Goal: Task Accomplishment & Management: Complete application form

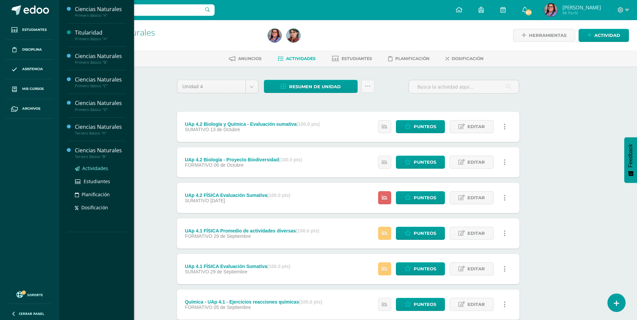
click at [98, 166] on span "Actividades" at bounding box center [95, 168] width 26 height 6
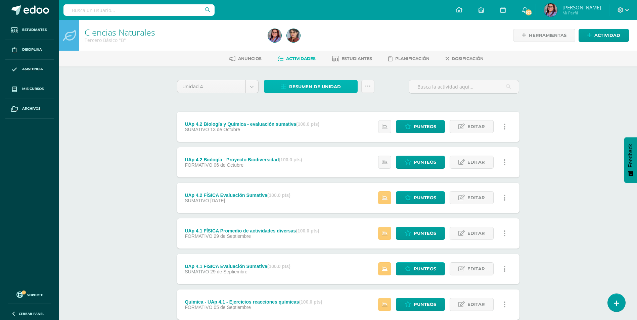
click at [296, 87] on span "Resumen de unidad" at bounding box center [315, 87] width 52 height 12
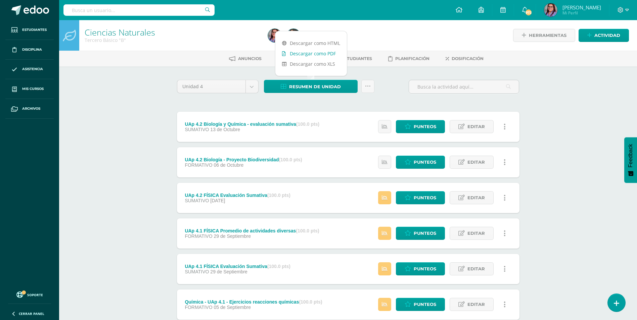
click at [300, 55] on link "Descargar como PDF" at bounding box center [310, 53] width 71 height 10
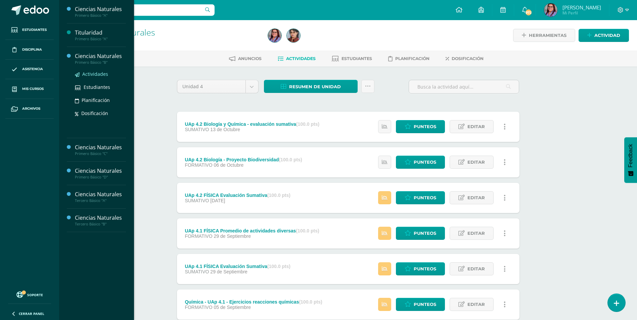
click at [95, 73] on span "Actividades" at bounding box center [95, 74] width 26 height 6
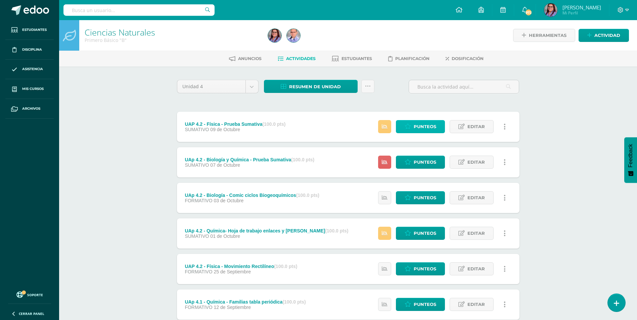
click at [414, 129] on span "Punteos" at bounding box center [425, 127] width 22 height 12
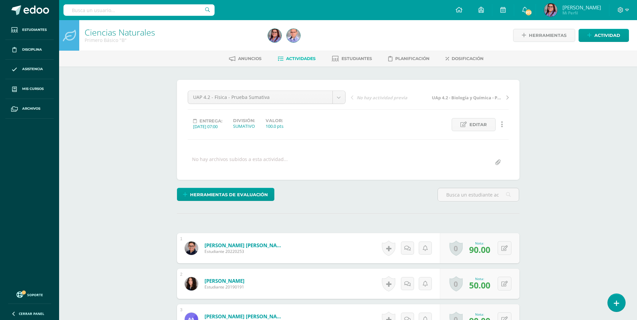
click at [288, 62] on link "Actividades" at bounding box center [297, 58] width 38 height 11
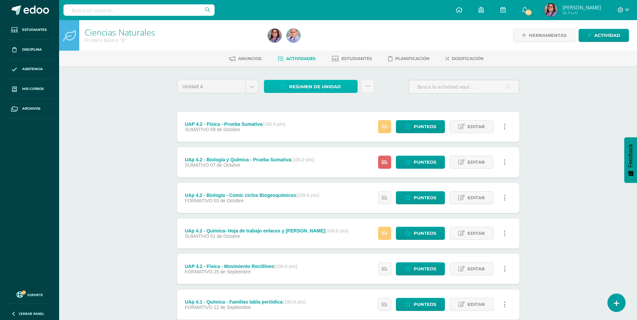
click at [297, 83] on span "Resumen de unidad" at bounding box center [315, 87] width 52 height 12
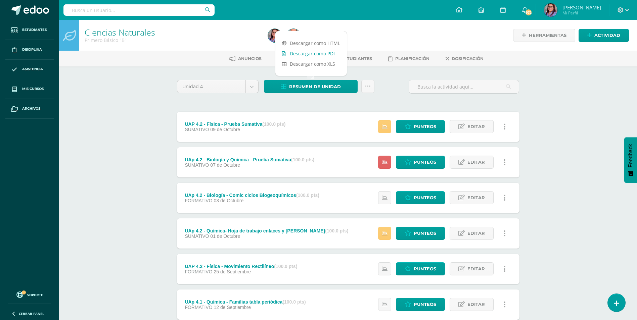
click at [310, 52] on link "Descargar como PDF" at bounding box center [310, 53] width 71 height 10
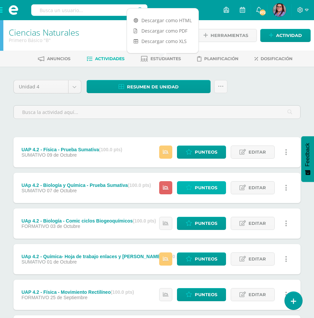
click at [198, 186] on span "Punteos" at bounding box center [206, 187] width 22 height 12
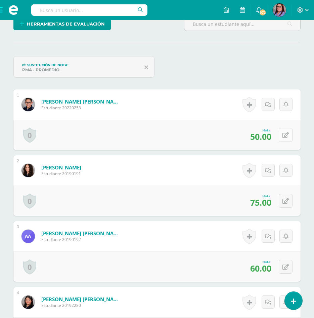
scroll to position [171, 0]
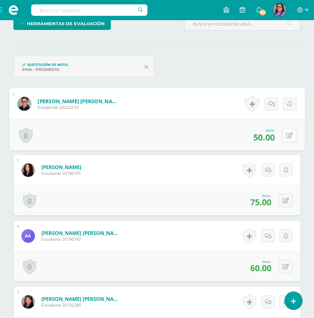
click at [287, 137] on icon at bounding box center [289, 135] width 7 height 6
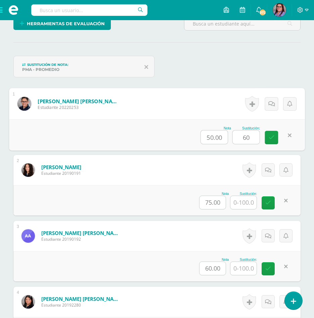
type input "60"
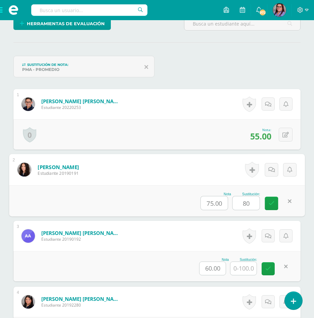
type input "80"
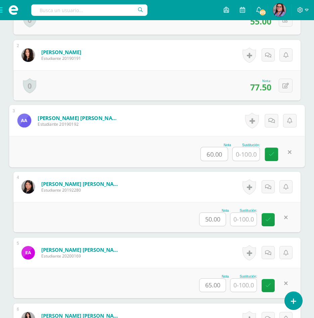
scroll to position [305, 0]
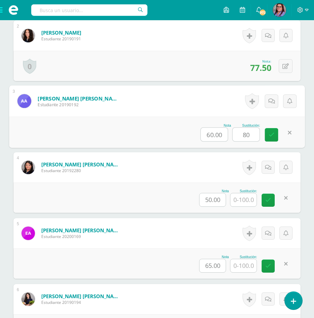
type input "80"
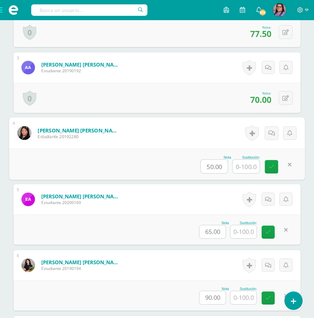
scroll to position [373, 0]
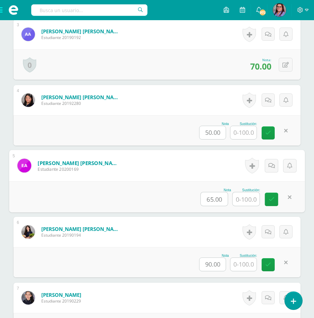
click at [247, 200] on input "text" at bounding box center [246, 198] width 27 height 13
type input "85"
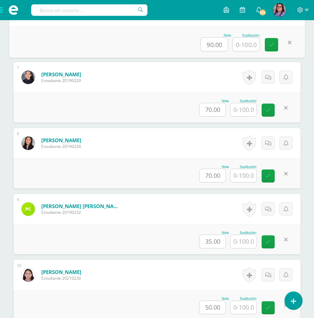
scroll to position [608, 0]
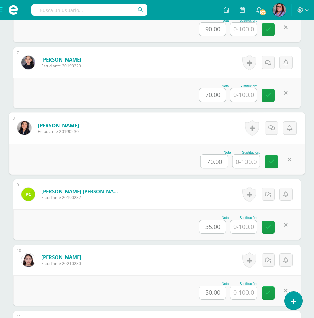
click at [250, 159] on input "text" at bounding box center [246, 160] width 27 height 13
type input "85"
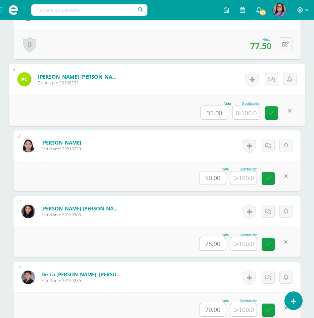
scroll to position [742, 0]
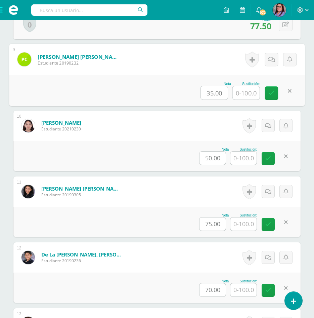
click at [249, 95] on input "text" at bounding box center [246, 92] width 27 height 13
type input "55"
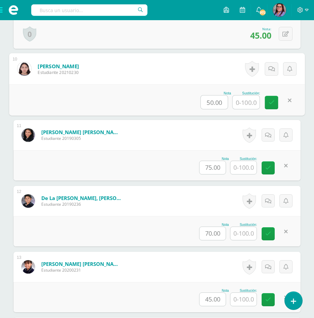
scroll to position [809, 0]
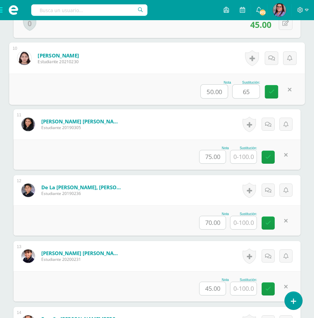
type input "65"
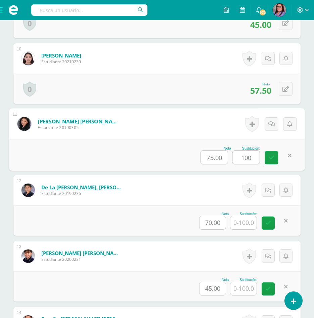
type input "100"
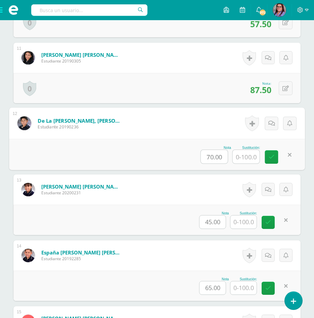
scroll to position [876, 0]
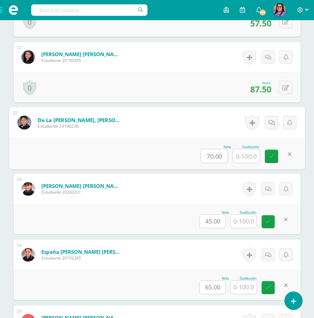
click at [246, 158] on input "text" at bounding box center [246, 155] width 27 height 13
type input "75"
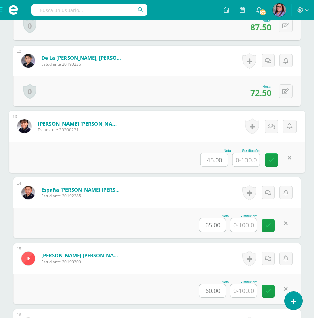
scroll to position [943, 0]
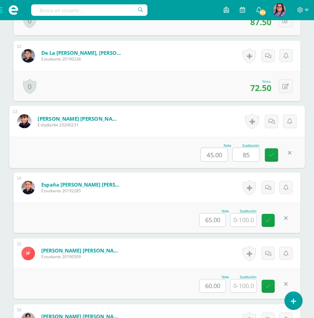
type input "85"
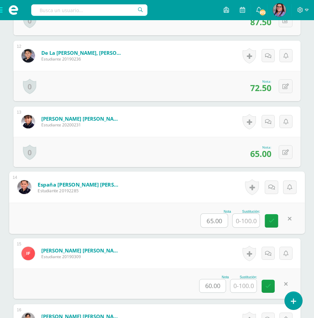
type input "5"
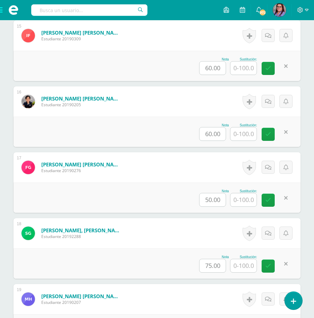
scroll to position [1178, 0]
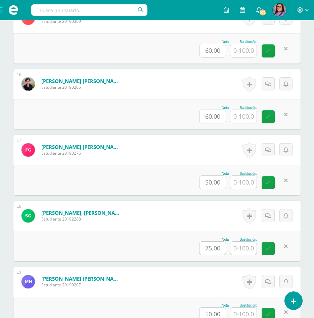
click at [246, 181] on input "text" at bounding box center [243, 182] width 26 height 13
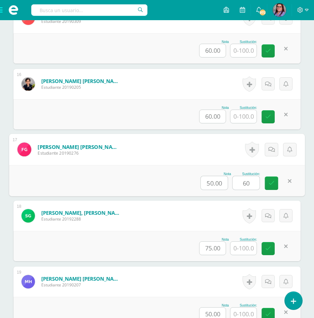
type input "60"
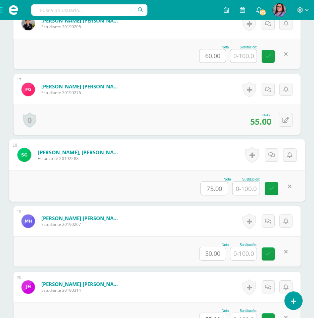
scroll to position [1245, 0]
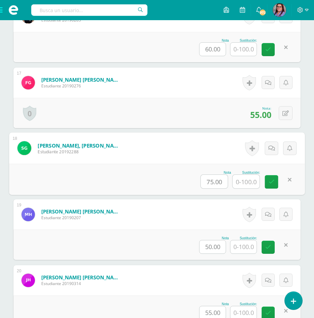
click at [246, 178] on input "text" at bounding box center [246, 181] width 27 height 13
type input "85"
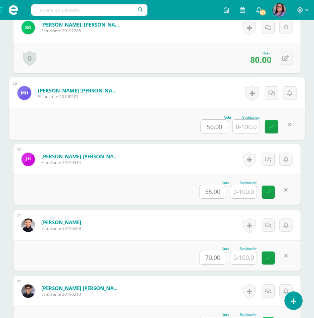
scroll to position [1380, 0]
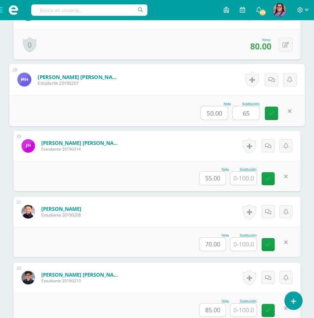
type input "65"
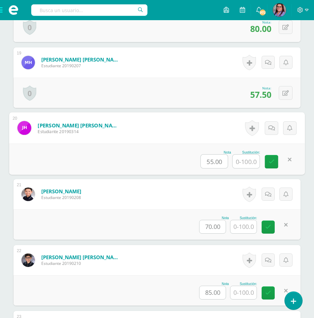
scroll to position [1413, 0]
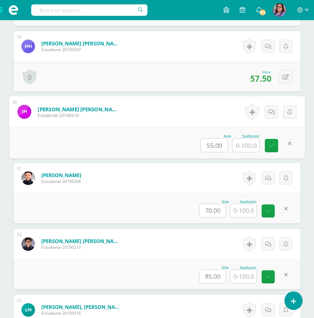
click at [245, 140] on input "text" at bounding box center [246, 144] width 27 height 13
type input "70"
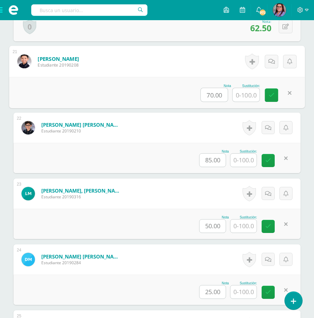
scroll to position [1547, 0]
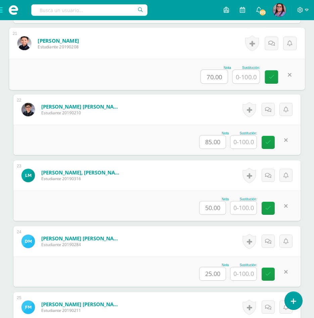
click at [237, 208] on input "text" at bounding box center [243, 207] width 26 height 13
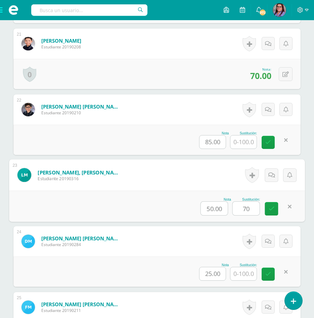
type input "70"
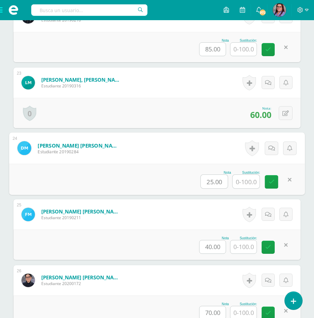
scroll to position [1648, 0]
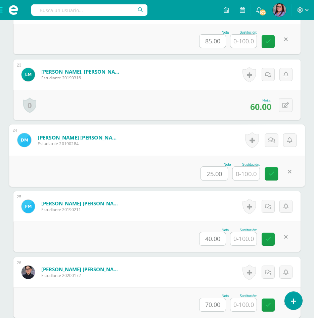
click at [247, 172] on input "text" at bounding box center [246, 172] width 27 height 13
type input "50"
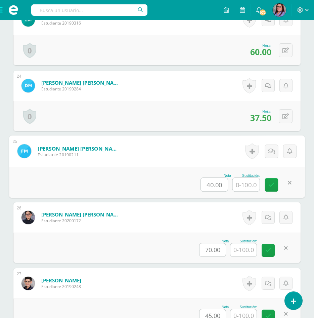
scroll to position [1715, 0]
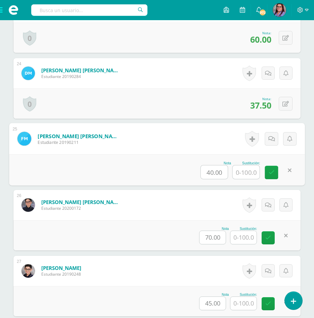
click at [247, 172] on input "text" at bounding box center [246, 171] width 27 height 13
type input "70"
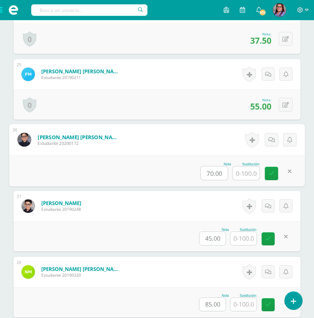
scroll to position [1782, 0]
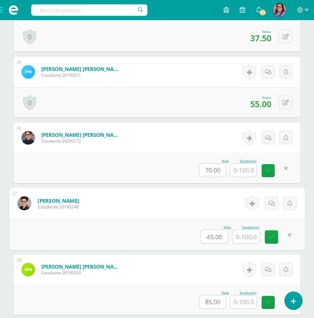
click at [246, 237] on input "text" at bounding box center [246, 236] width 27 height 13
type input "50"
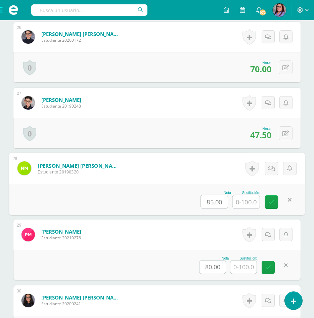
scroll to position [1917, 0]
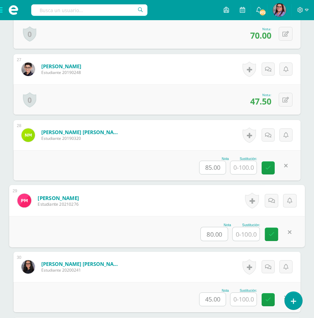
click at [244, 232] on input "text" at bounding box center [246, 233] width 27 height 13
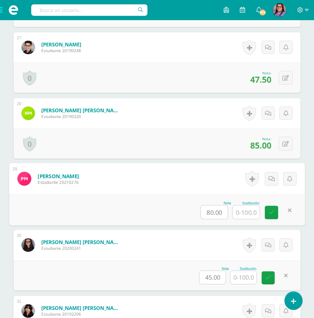
scroll to position [1950, 0]
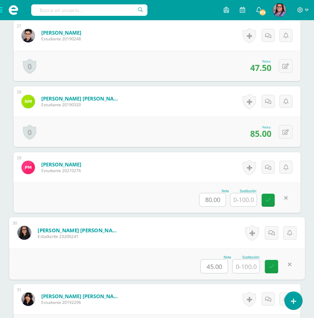
click at [240, 268] on input "text" at bounding box center [246, 265] width 27 height 13
type input "50"
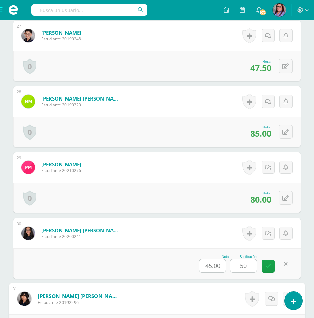
scroll to position [2122, 0]
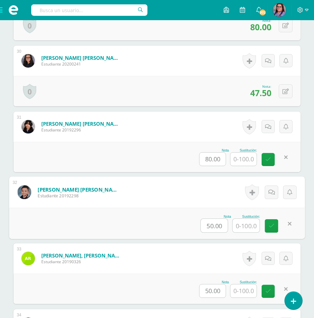
click at [244, 224] on input "text" at bounding box center [246, 225] width 27 height 13
type input "75"
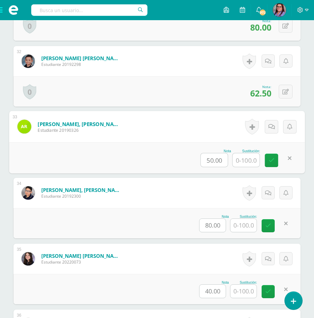
scroll to position [2257, 0]
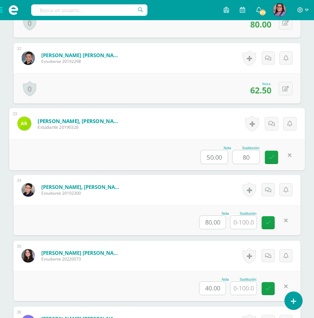
type input "80"
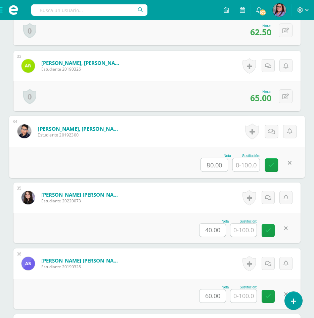
scroll to position [2324, 0]
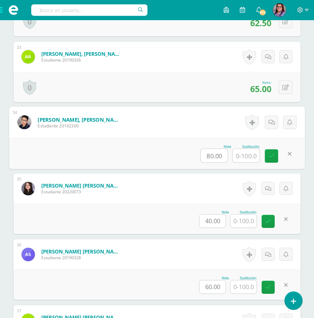
click at [244, 223] on input "text" at bounding box center [243, 220] width 26 height 13
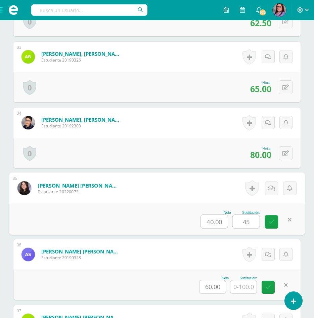
type input "45"
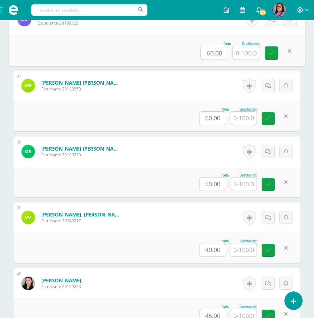
scroll to position [2559, 0]
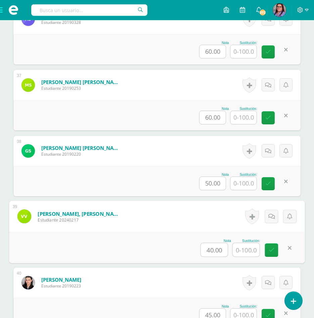
click at [239, 251] on input "text" at bounding box center [246, 249] width 27 height 13
type input "85"
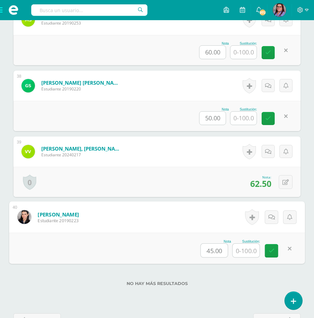
scroll to position [2630, 0]
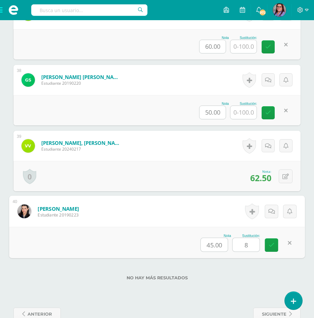
type input "85"
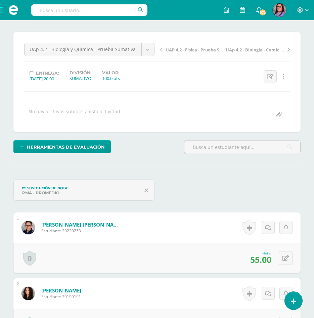
scroll to position [0, 0]
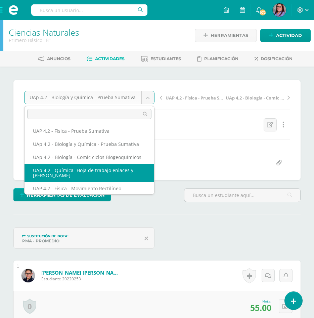
select select "/dashboard/teacher/grade-activity/227121/"
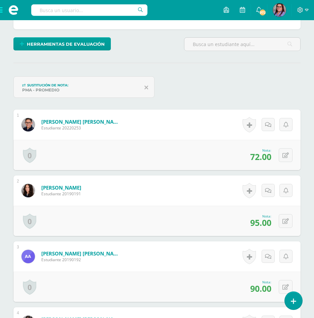
scroll to position [168, 0]
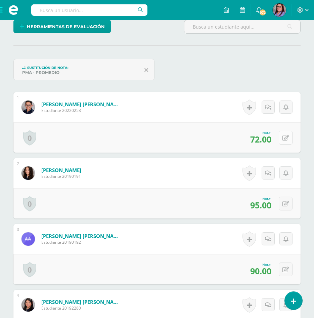
click at [283, 135] on button at bounding box center [286, 138] width 14 height 14
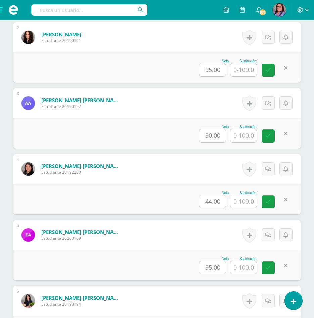
scroll to position [337, 0]
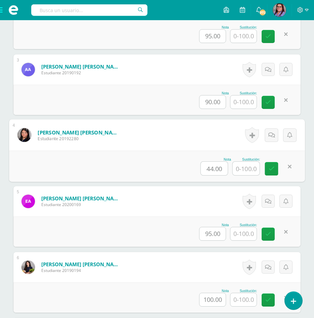
click at [247, 171] on input "text" at bounding box center [246, 167] width 27 height 13
type input "45"
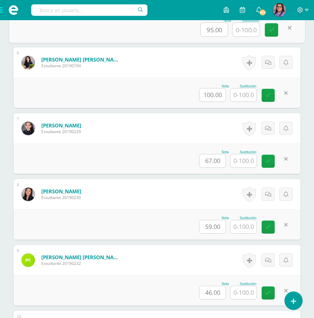
scroll to position [572, 0]
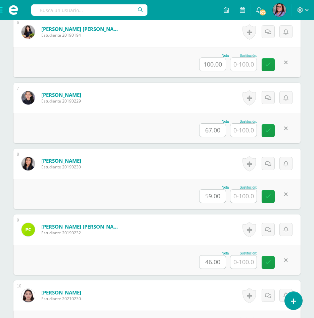
click at [242, 201] on input "text" at bounding box center [243, 195] width 26 height 13
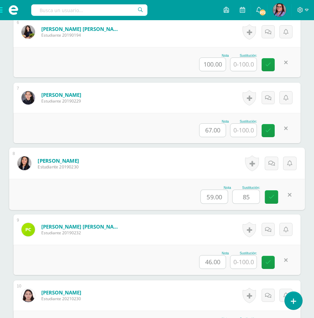
type input "85"
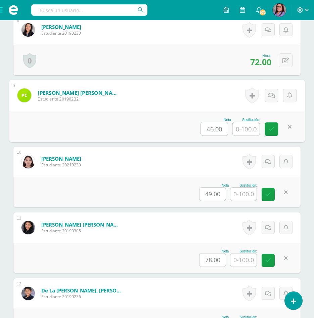
scroll to position [707, 0]
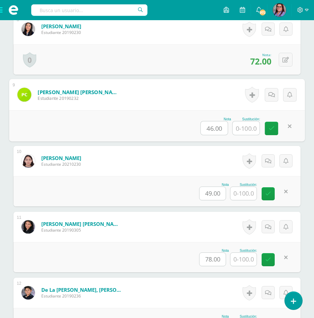
click at [251, 130] on input "text" at bounding box center [246, 127] width 27 height 13
type input "55"
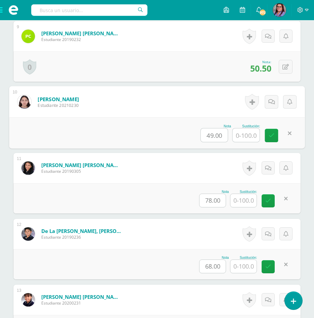
scroll to position [774, 0]
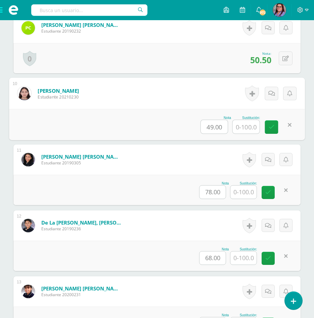
click at [248, 128] on input "text" at bounding box center [246, 126] width 27 height 13
type input "65"
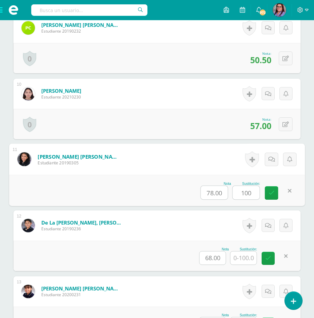
type input "100"
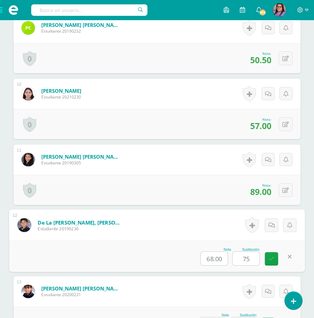
type input "75"
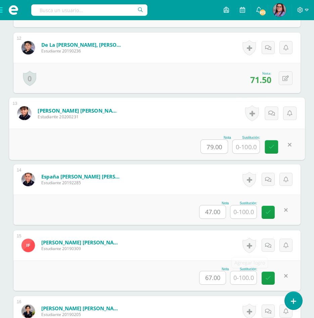
scroll to position [954, 0]
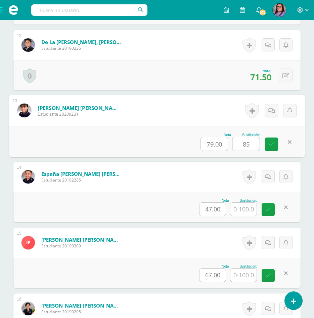
type input "85"
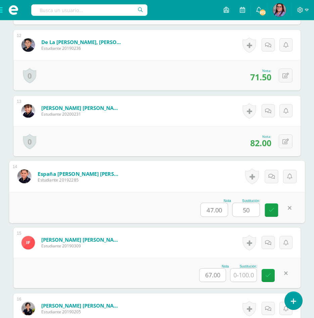
type input "50"
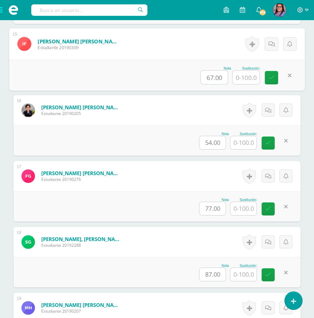
scroll to position [1155, 0]
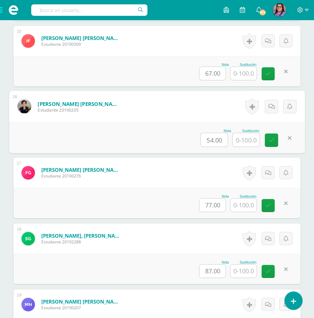
click at [234, 141] on input "text" at bounding box center [246, 139] width 27 height 13
click at [245, 201] on input "text" at bounding box center [243, 204] width 26 height 13
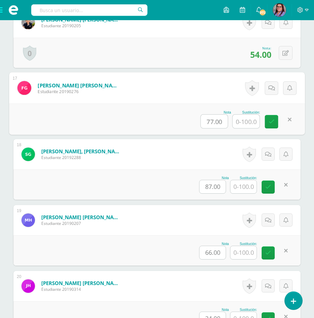
scroll to position [1256, 0]
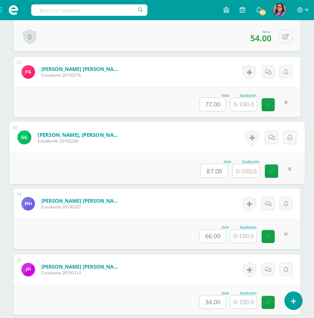
click at [246, 172] on input "text" at bounding box center [246, 170] width 27 height 13
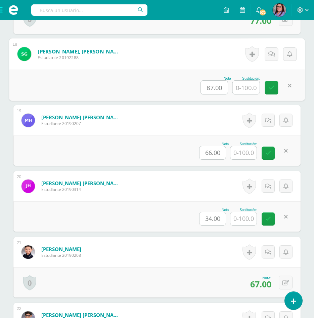
scroll to position [1357, 0]
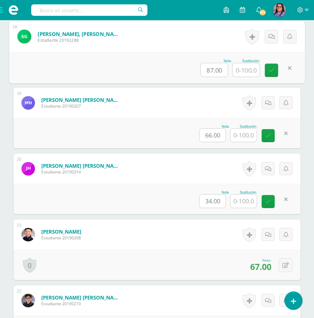
click at [246, 197] on input "text" at bounding box center [243, 200] width 26 height 13
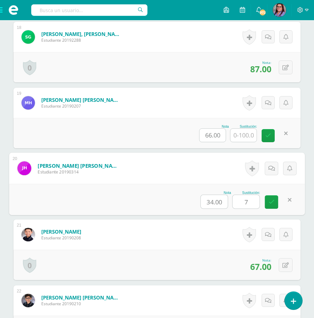
type input "70"
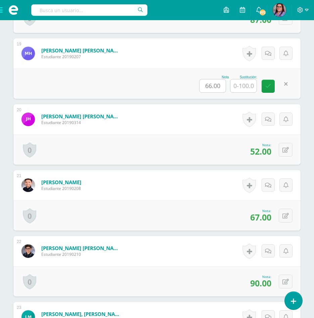
scroll to position [1424, 0]
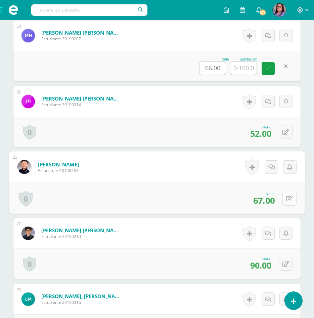
click at [288, 202] on button at bounding box center [289, 198] width 14 height 14
type input "70"
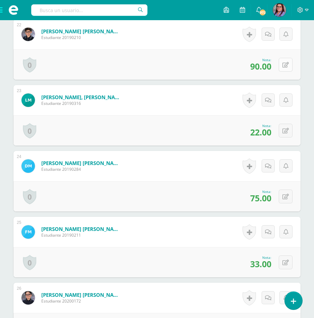
scroll to position [1625, 0]
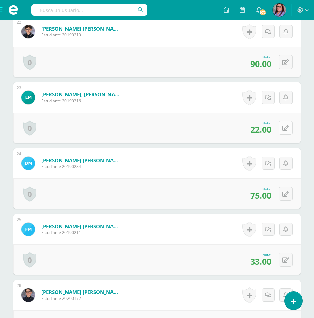
click at [284, 128] on button at bounding box center [286, 128] width 14 height 14
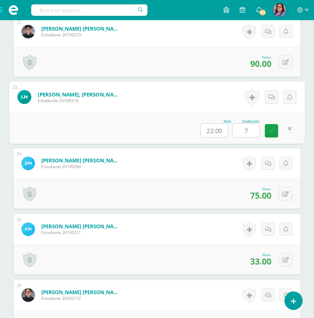
type input "70"
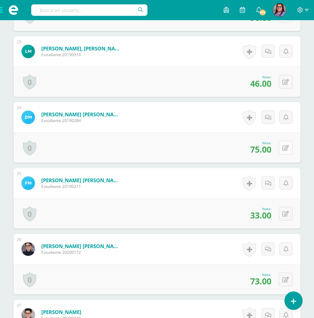
scroll to position [1692, 0]
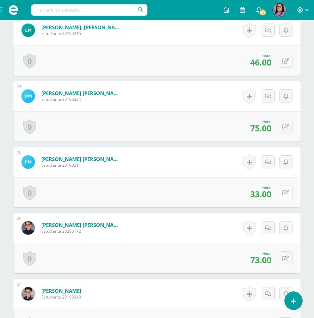
click at [286, 192] on button at bounding box center [286, 192] width 14 height 14
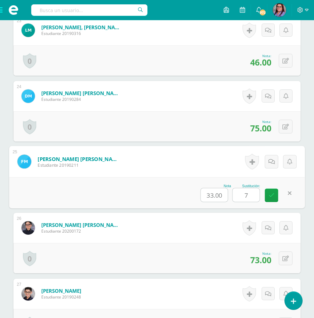
type input "70"
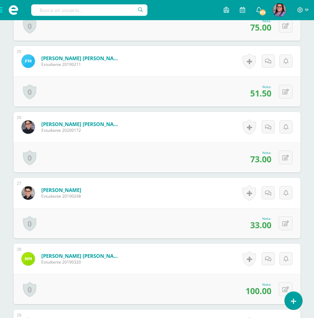
scroll to position [1827, 0]
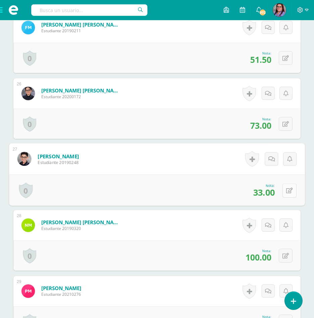
click at [284, 189] on button at bounding box center [289, 190] width 14 height 14
type input "50"
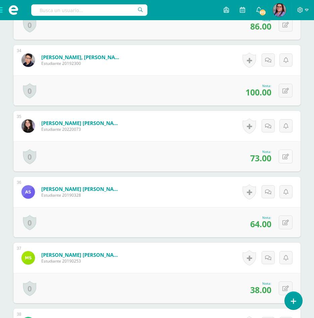
scroll to position [2397, 0]
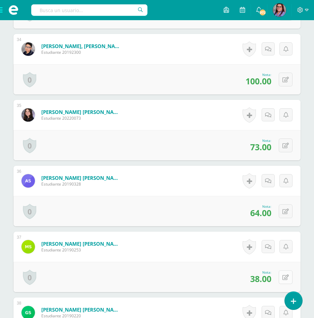
click at [283, 276] on button at bounding box center [286, 277] width 14 height 14
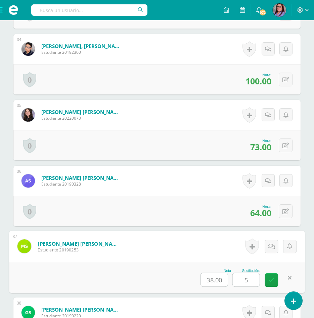
type input "50"
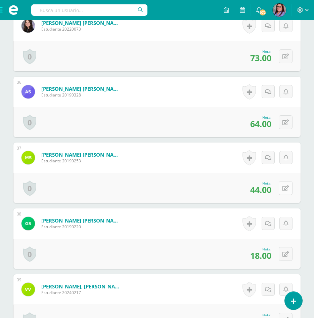
scroll to position [2498, 0]
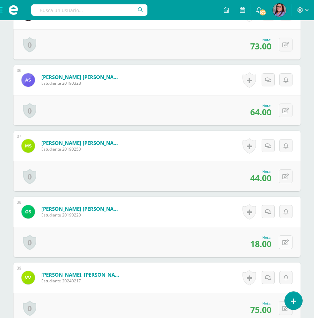
click at [286, 243] on icon at bounding box center [285, 242] width 6 height 6
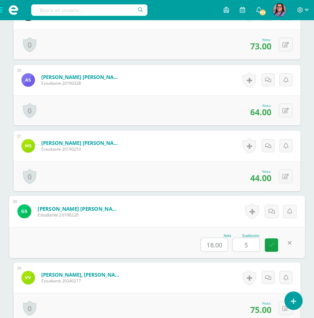
type input "50"
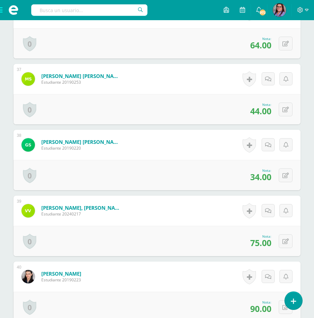
scroll to position [2565, 0]
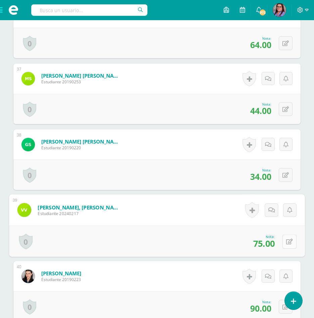
click at [291, 241] on button at bounding box center [289, 241] width 14 height 14
type input "85"
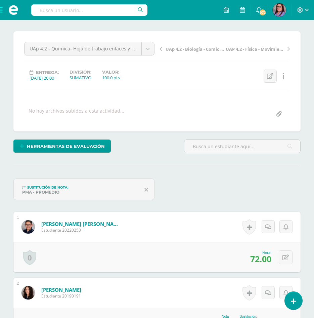
scroll to position [0, 0]
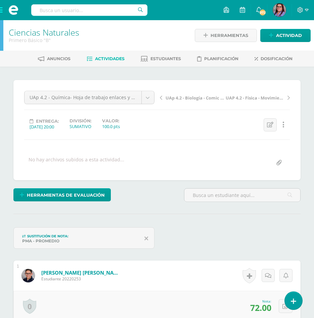
click at [95, 57] on span "Actividades" at bounding box center [110, 58] width 30 height 5
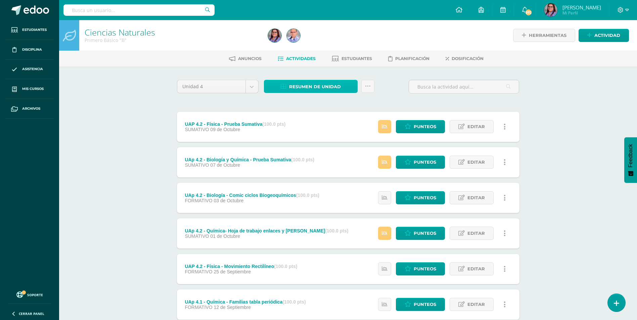
click at [319, 88] on span "Resumen de unidad" at bounding box center [315, 87] width 52 height 12
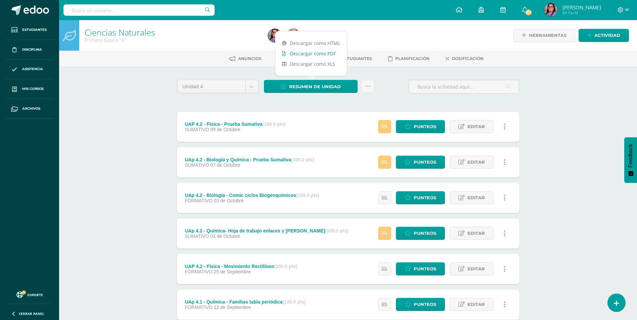
click at [319, 50] on link "Descargar como PDF" at bounding box center [310, 53] width 71 height 10
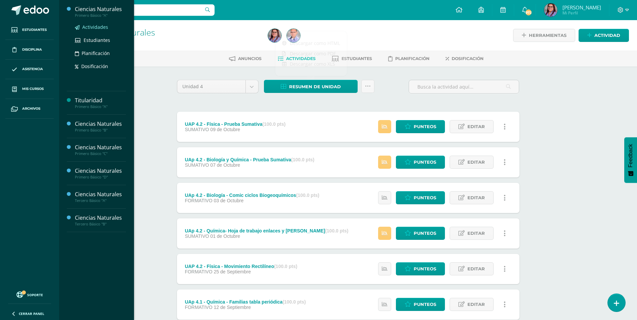
click at [84, 24] on span "Actividades" at bounding box center [95, 27] width 26 height 6
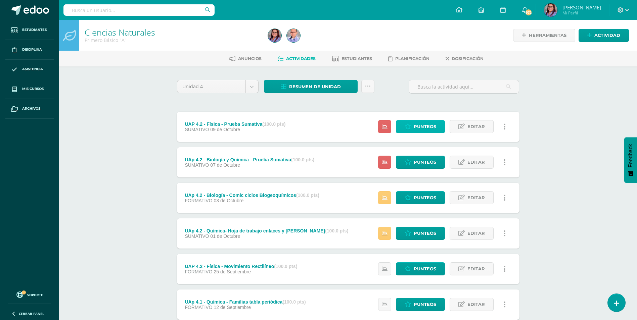
click at [431, 129] on span "Punteos" at bounding box center [425, 127] width 22 height 12
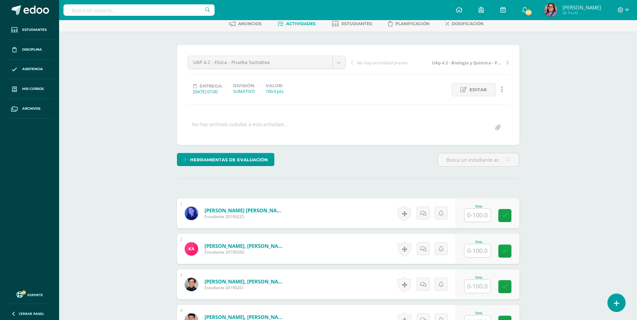
scroll to position [35, 0]
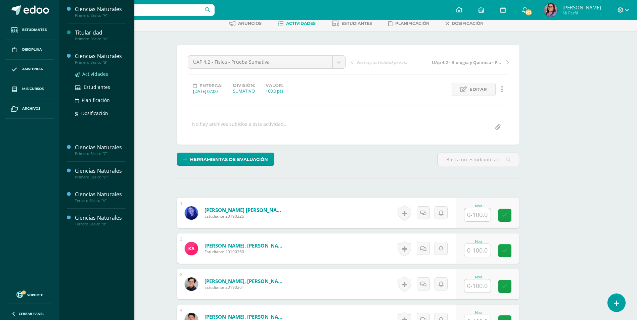
click at [88, 73] on span "Actividades" at bounding box center [95, 74] width 26 height 6
